Goal: Task Accomplishment & Management: Complete application form

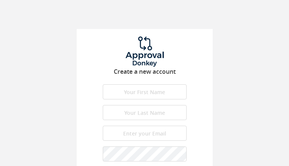
type input "fTNdzXJqzseQwmf"
type input "PhFmoEZmwTUXcsR"
type input "[EMAIL_ADDRESS][DOMAIN_NAME]"
type input "cvRkNvymqvh"
type input "PyubPKunWYibQfLA"
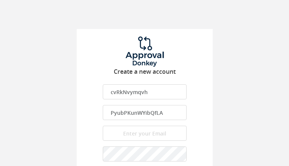
type input "[EMAIL_ADDRESS][DOMAIN_NAME]"
